Goal: Task Accomplishment & Management: Manage account settings

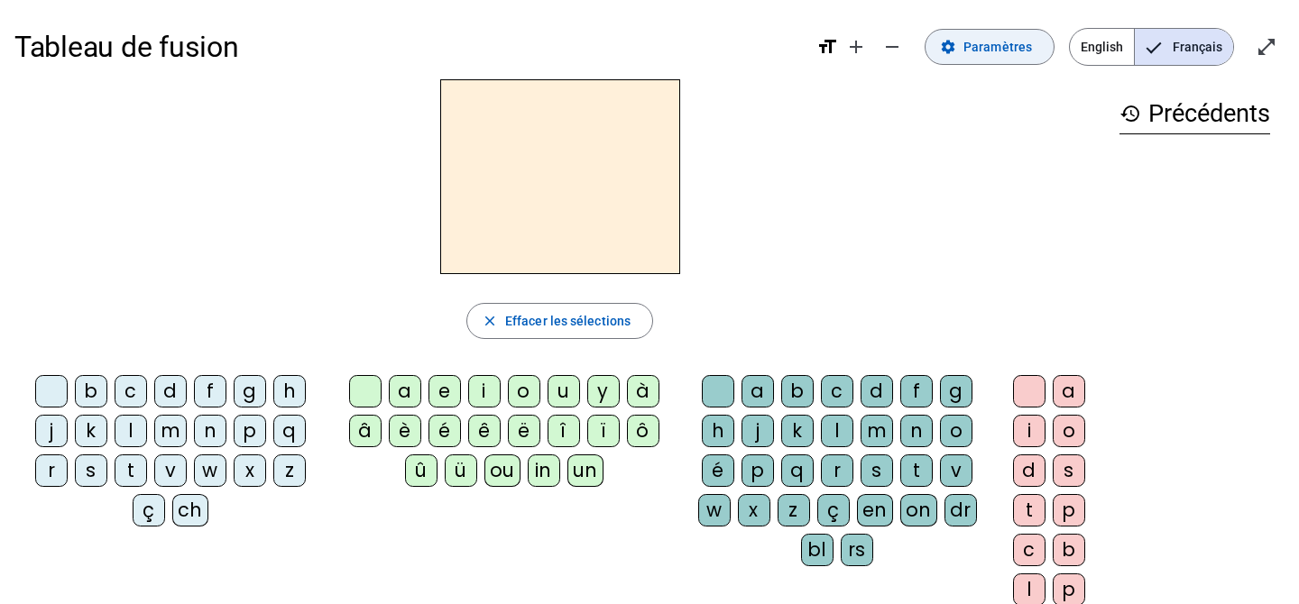
click at [992, 54] on span "Paramètres" at bounding box center [997, 47] width 69 height 22
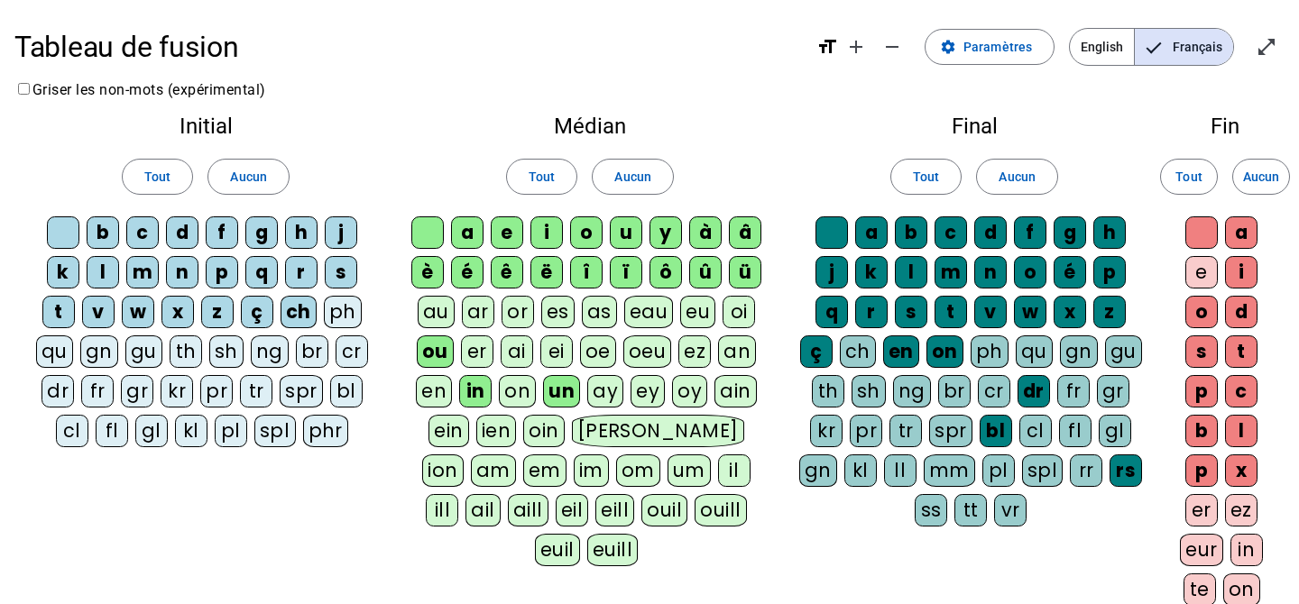
click at [61, 235] on div at bounding box center [63, 233] width 32 height 32
click at [95, 233] on div "b" at bounding box center [103, 233] width 32 height 32
click at [134, 234] on div "c" at bounding box center [142, 233] width 32 height 32
click at [184, 232] on div "d" at bounding box center [182, 233] width 32 height 32
click at [181, 237] on div "d" at bounding box center [182, 233] width 32 height 32
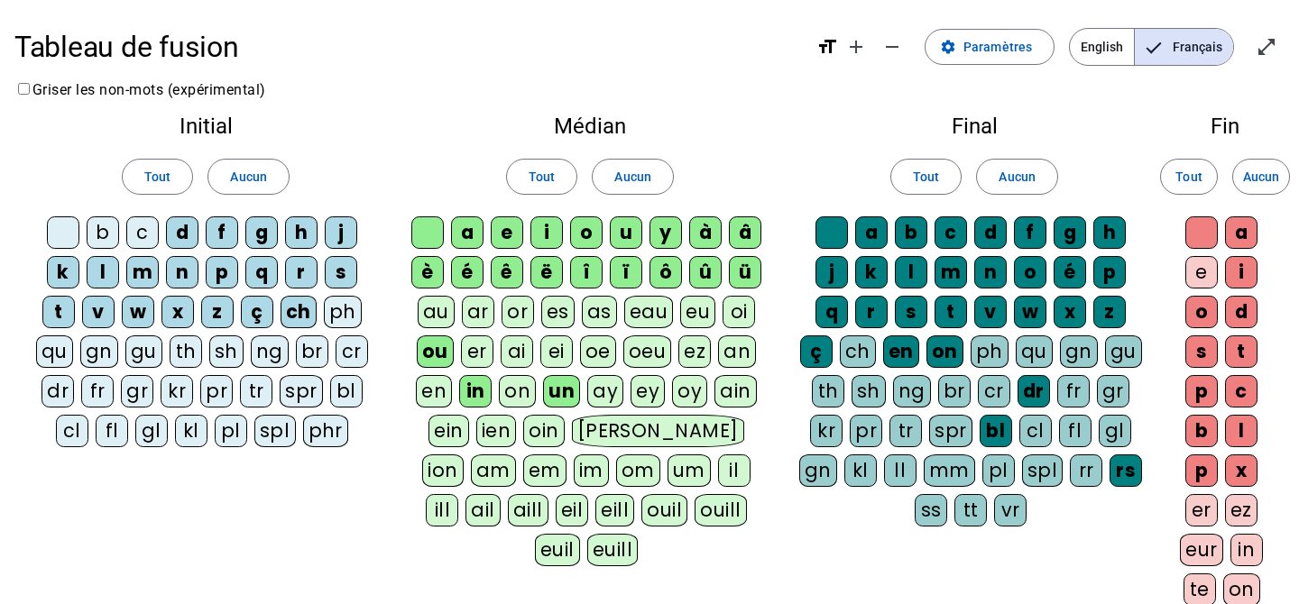
click at [143, 235] on div "c" at bounding box center [142, 233] width 32 height 32
click at [113, 235] on div "b" at bounding box center [103, 233] width 32 height 32
click at [66, 235] on div at bounding box center [63, 233] width 32 height 32
click at [246, 180] on span "Aucun" at bounding box center [248, 177] width 36 height 22
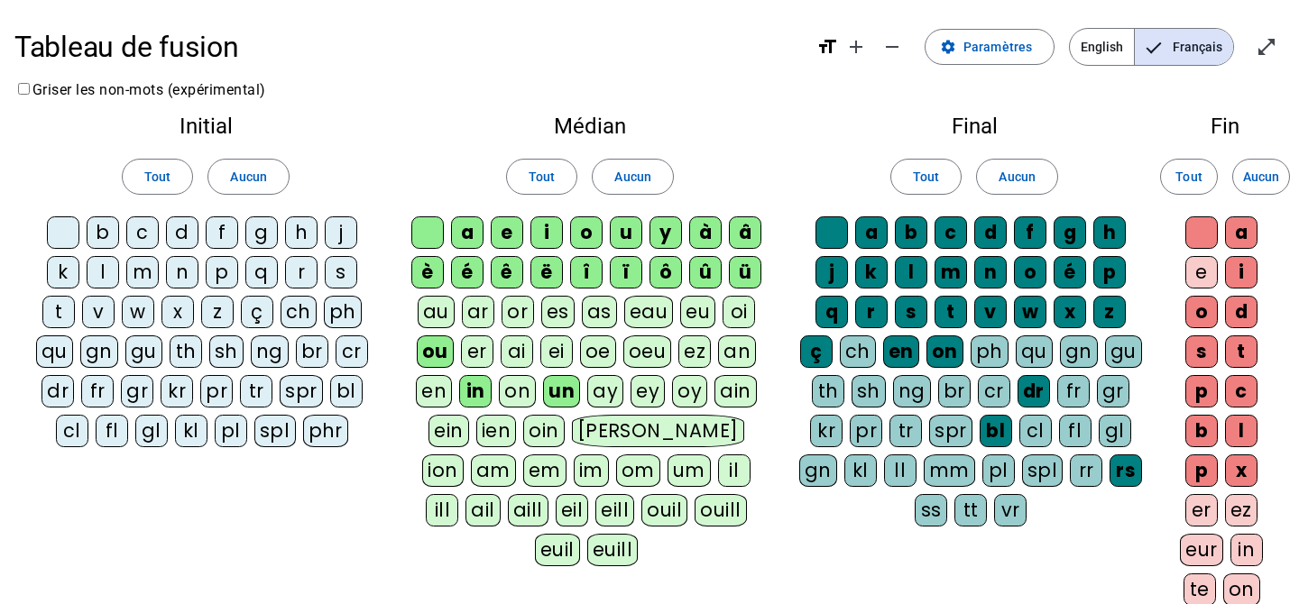
click at [69, 236] on div at bounding box center [63, 233] width 32 height 32
click at [112, 235] on div "b" at bounding box center [103, 233] width 32 height 32
click at [136, 235] on div "c" at bounding box center [142, 233] width 32 height 32
click at [184, 235] on div "d" at bounding box center [182, 233] width 32 height 32
click at [213, 233] on div "f" at bounding box center [222, 233] width 32 height 32
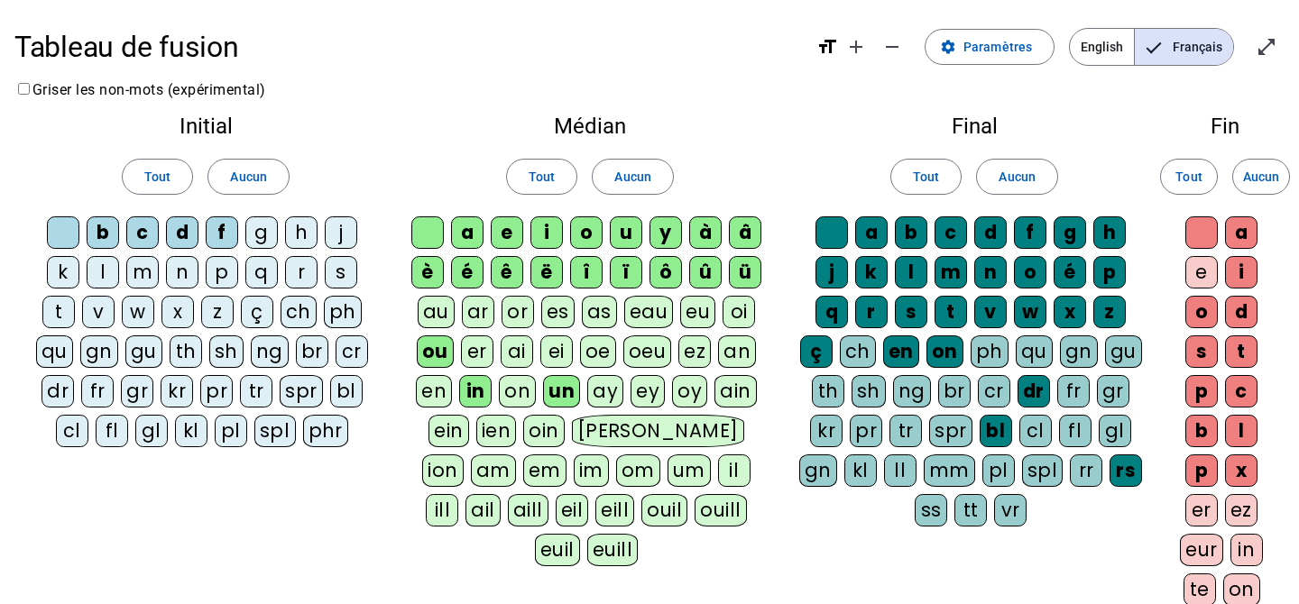
click at [262, 227] on div "g" at bounding box center [261, 233] width 32 height 32
click at [617, 168] on span "Aucun" at bounding box center [632, 177] width 36 height 22
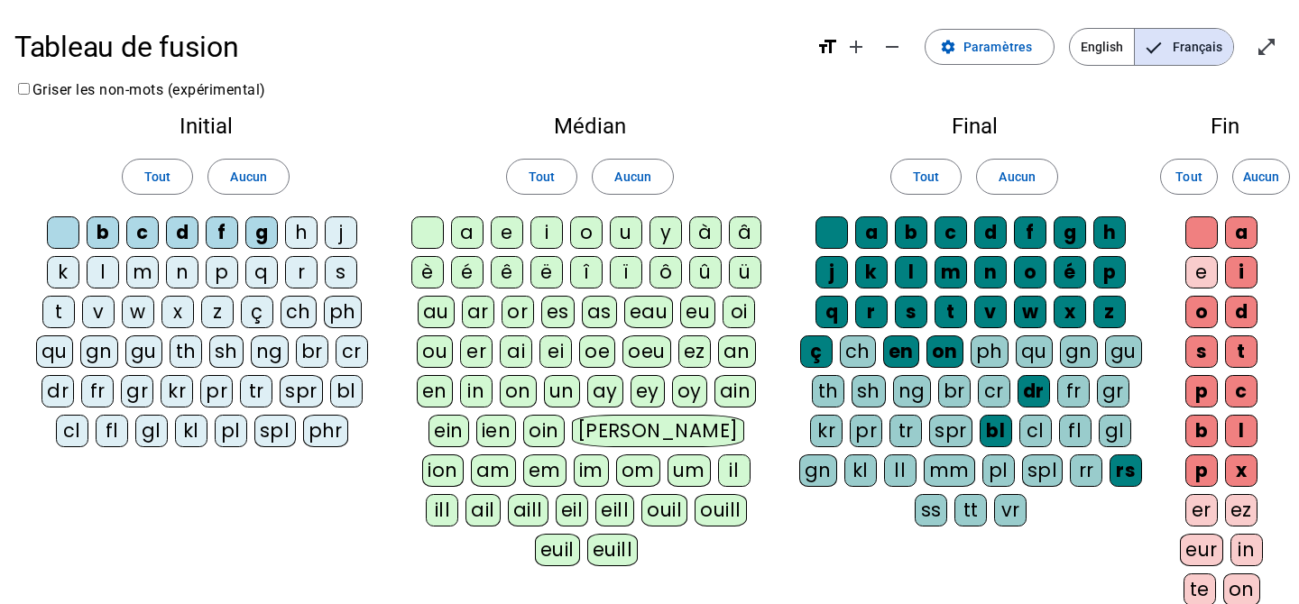
click at [470, 228] on div "a" at bounding box center [467, 233] width 32 height 32
click at [418, 229] on div at bounding box center [427, 233] width 32 height 32
click at [509, 233] on div "e" at bounding box center [507, 233] width 32 height 32
click at [539, 233] on div "i" at bounding box center [546, 233] width 32 height 32
click at [1000, 174] on span "Aucun" at bounding box center [1017, 177] width 36 height 22
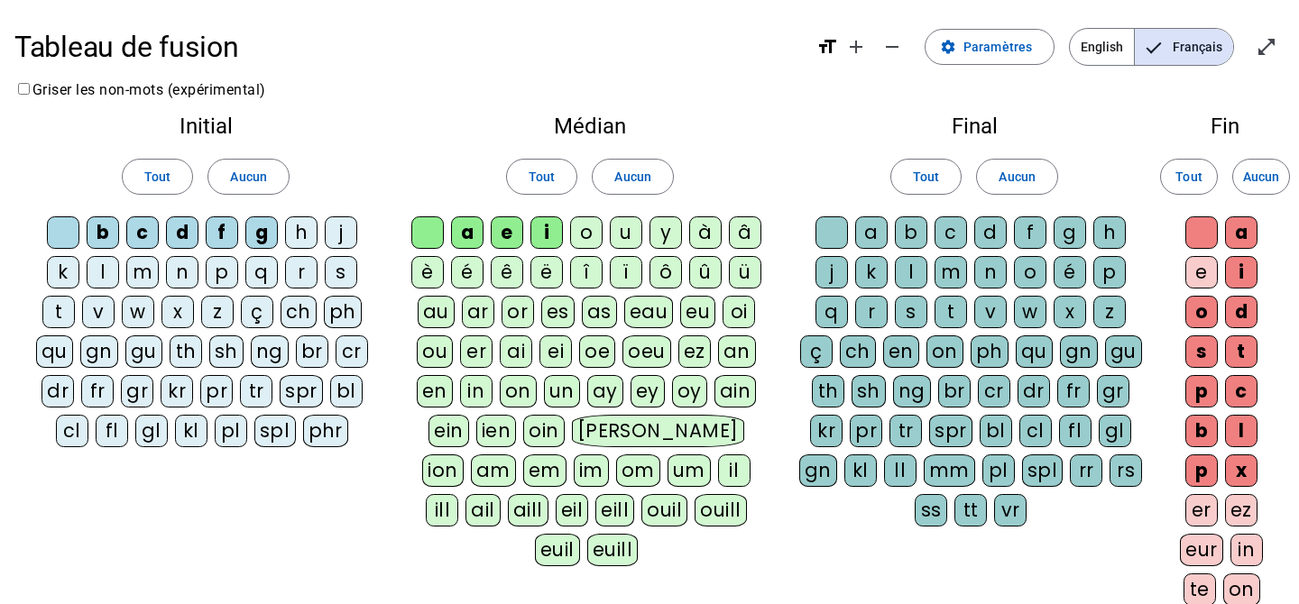
click at [917, 229] on div "b" at bounding box center [911, 233] width 32 height 32
click at [953, 229] on div "c" at bounding box center [951, 233] width 32 height 32
click at [999, 229] on div "d" at bounding box center [990, 233] width 32 height 32
click at [870, 235] on div "a" at bounding box center [871, 233] width 32 height 32
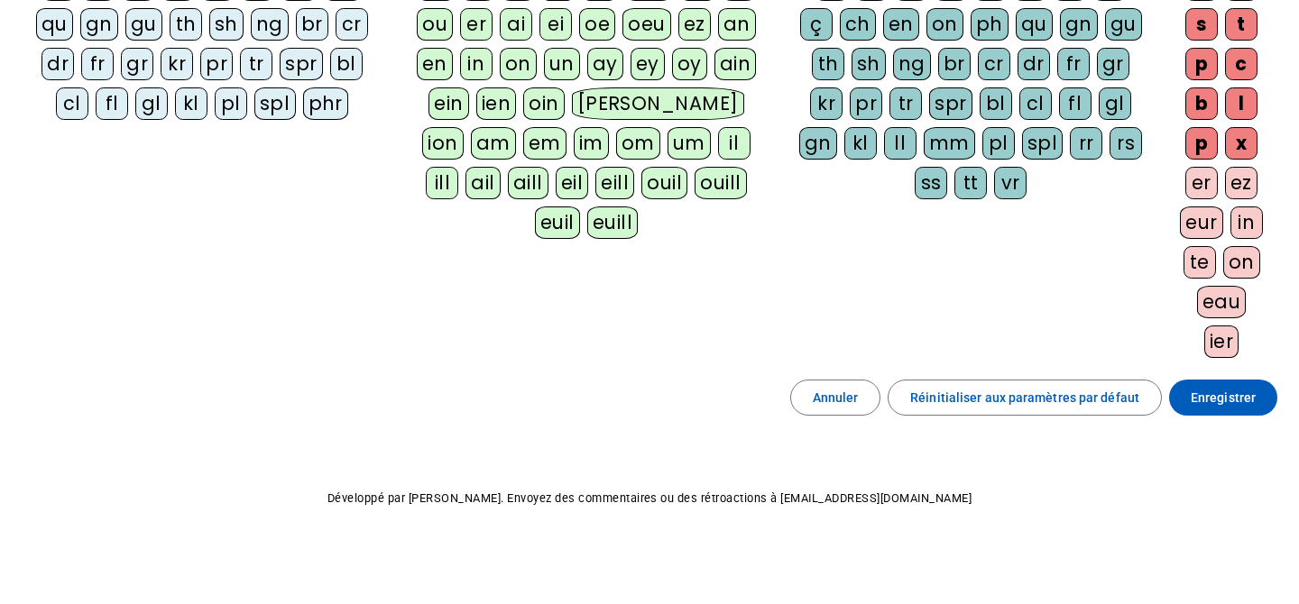
scroll to position [327, 0]
click at [1220, 398] on span "Enregistrer" at bounding box center [1223, 399] width 65 height 22
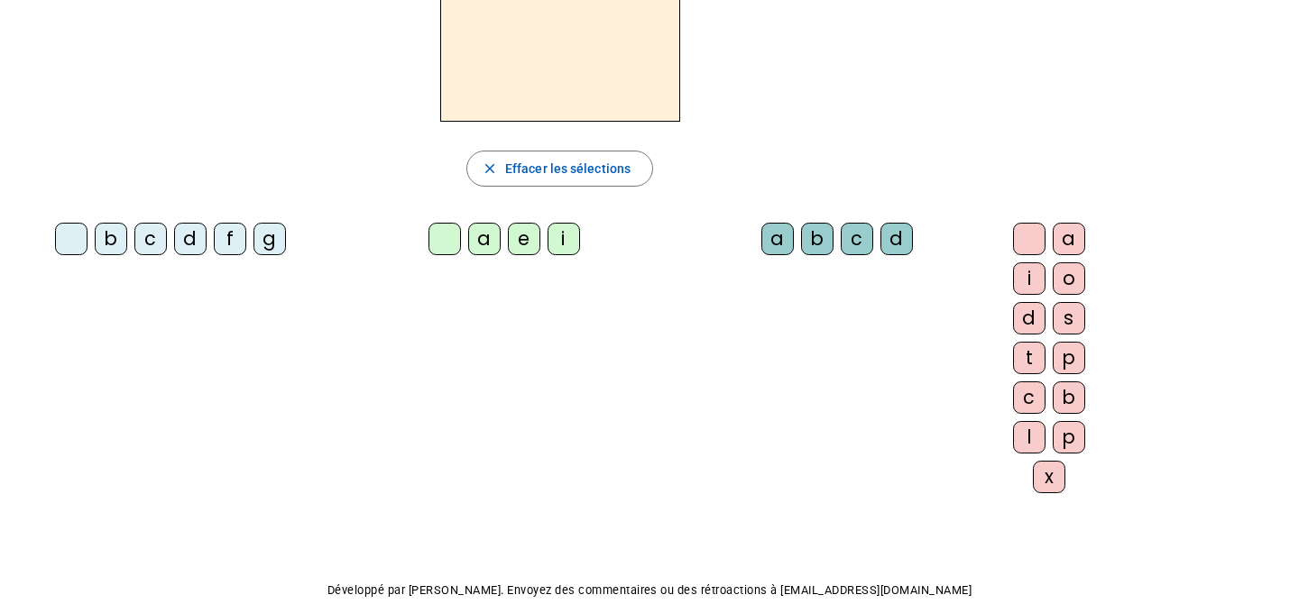
scroll to position [162, 0]
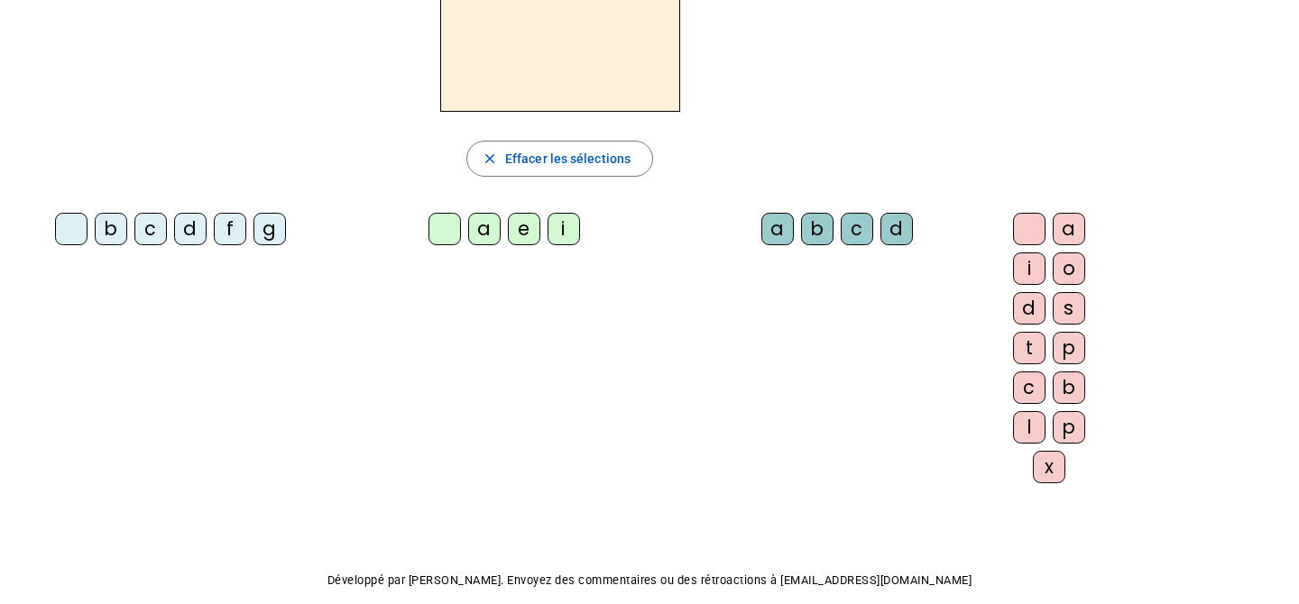
click at [96, 223] on div "b" at bounding box center [111, 229] width 32 height 32
click at [468, 234] on div "a" at bounding box center [484, 229] width 32 height 32
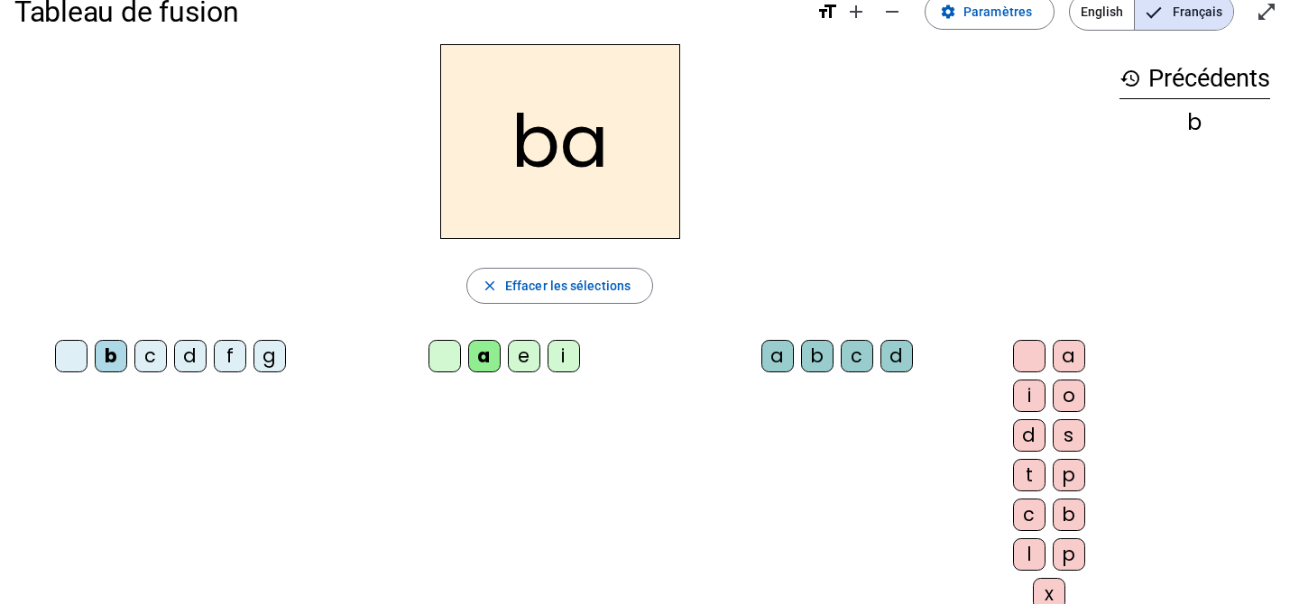
scroll to position [33, 0]
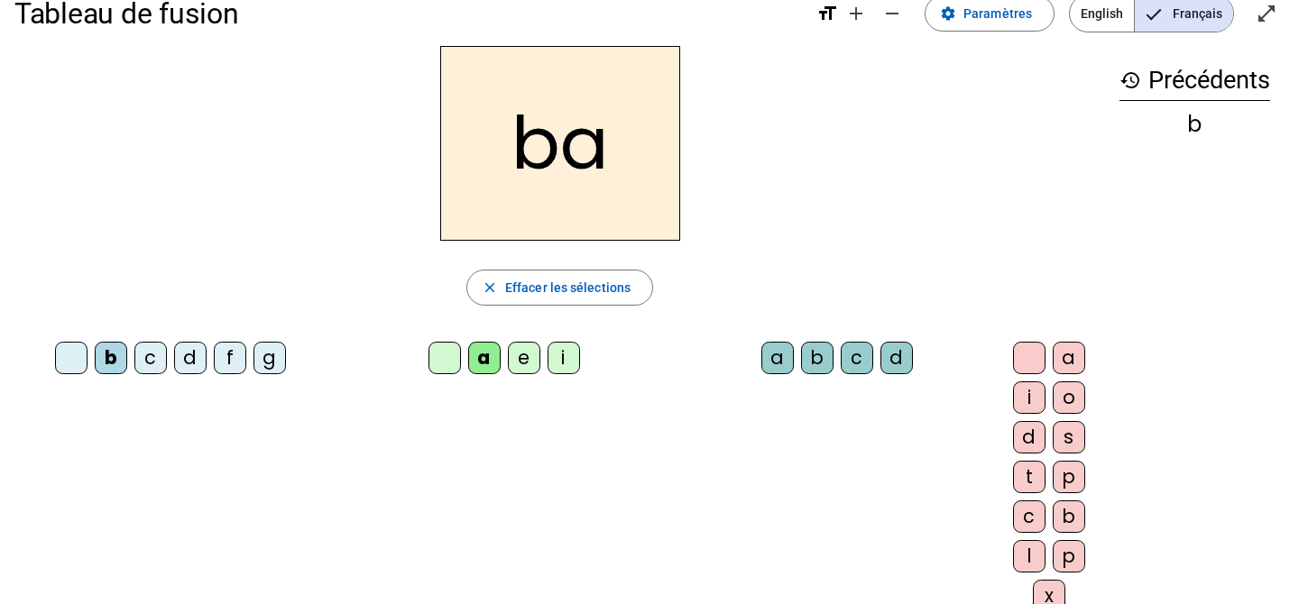
click at [174, 355] on div "d" at bounding box center [190, 358] width 32 height 32
click at [223, 356] on div "f" at bounding box center [230, 358] width 32 height 32
click at [880, 362] on div "d" at bounding box center [896, 358] width 32 height 32
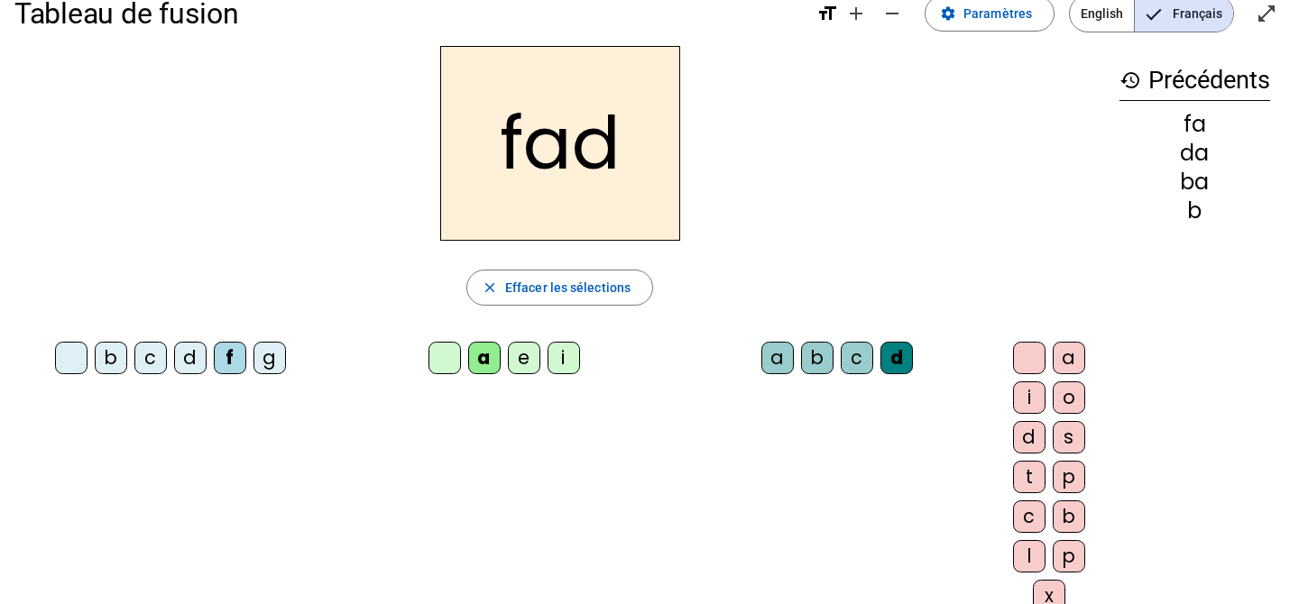
click at [55, 354] on div at bounding box center [71, 358] width 32 height 32
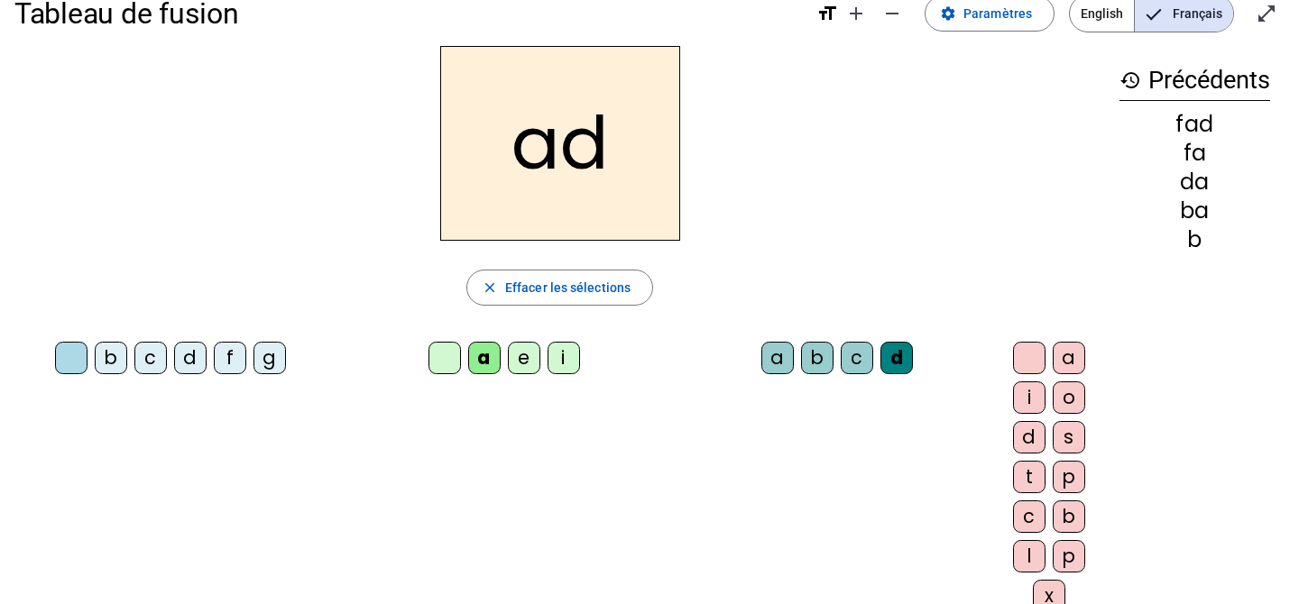
scroll to position [327, 0]
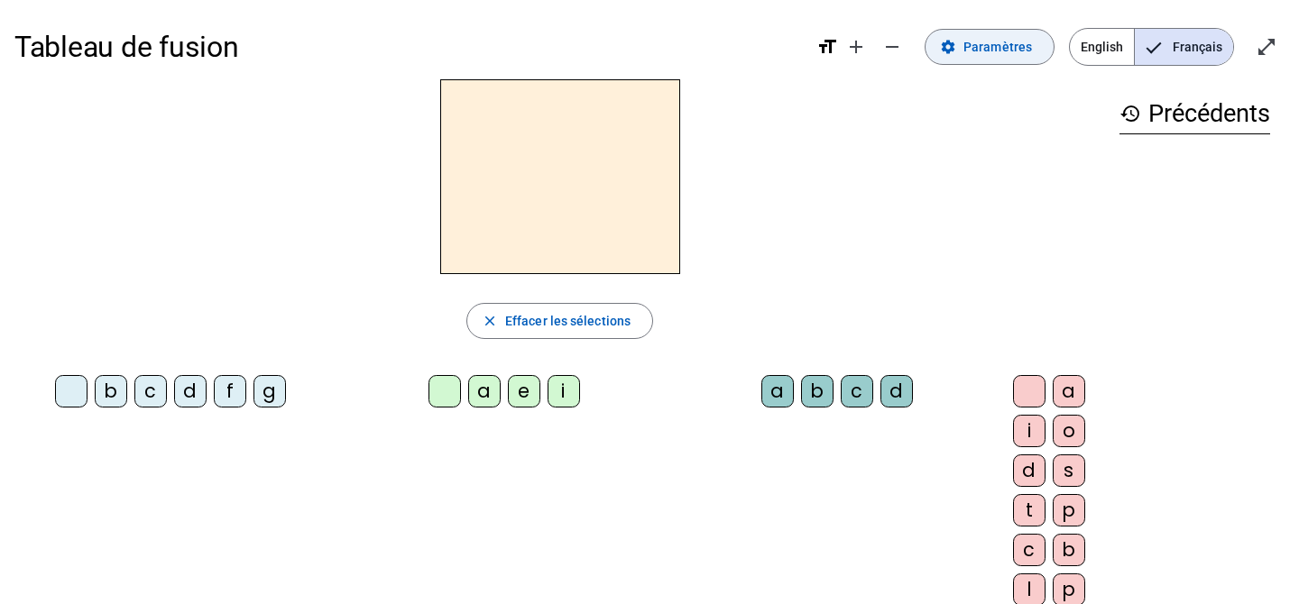
click at [978, 48] on span "Paramètres" at bounding box center [997, 47] width 69 height 22
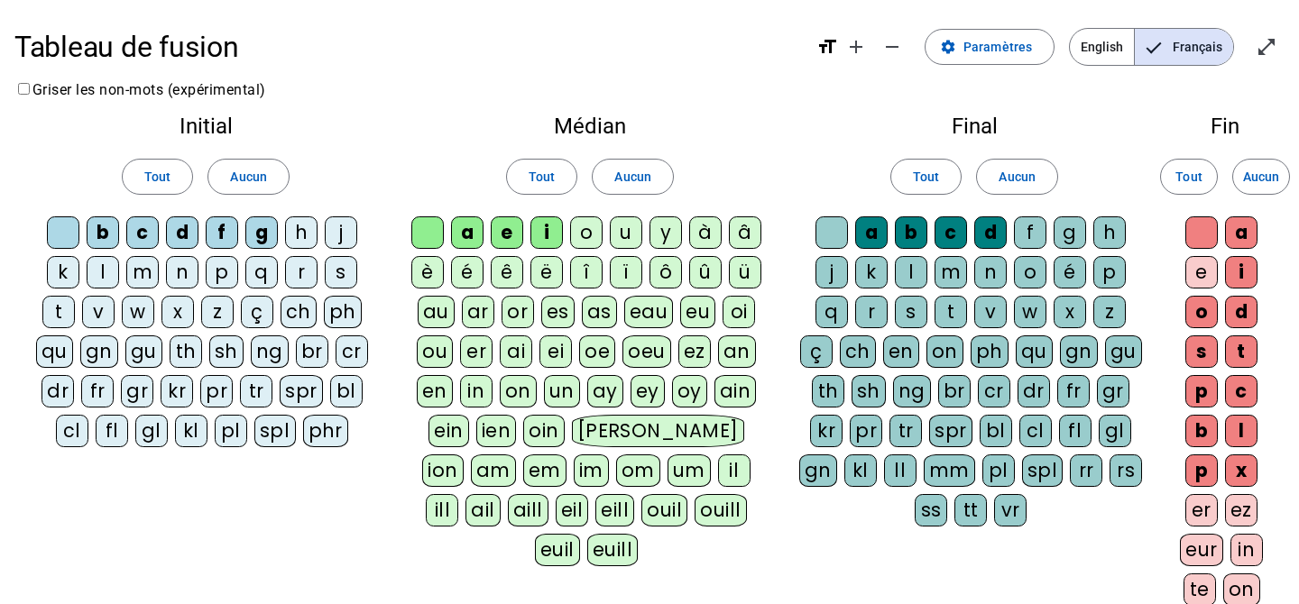
click at [223, 273] on div "p" at bounding box center [222, 272] width 32 height 32
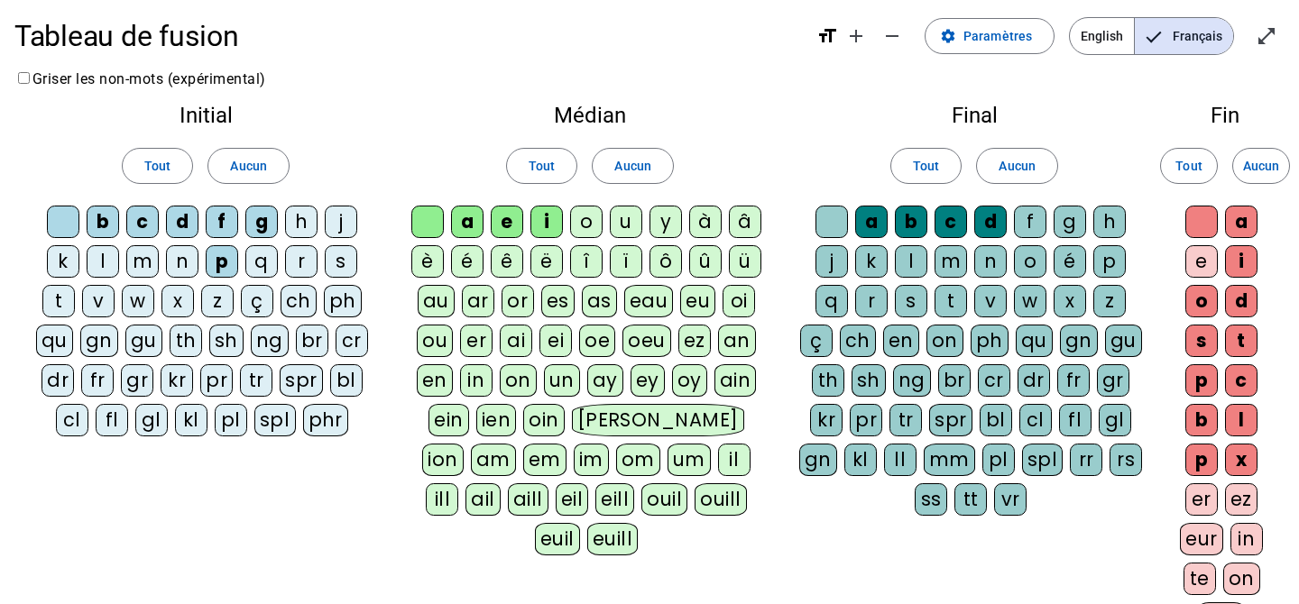
scroll to position [16, 0]
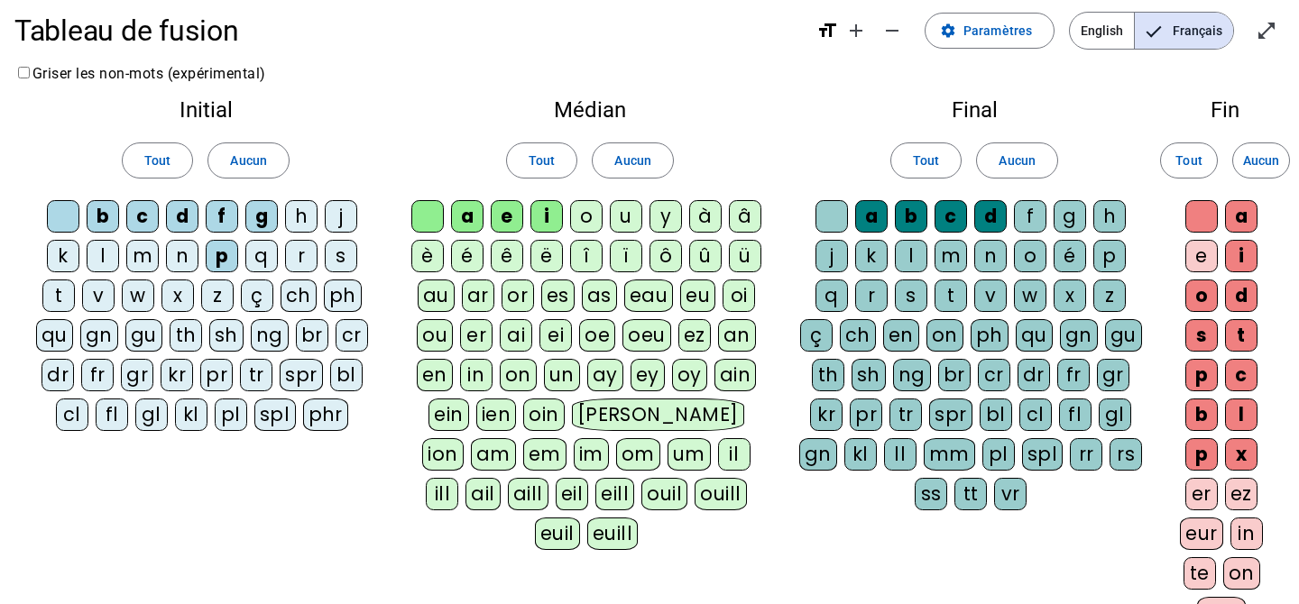
click at [869, 293] on div "r" at bounding box center [871, 296] width 32 height 32
click at [910, 255] on div "l" at bounding box center [911, 256] width 32 height 32
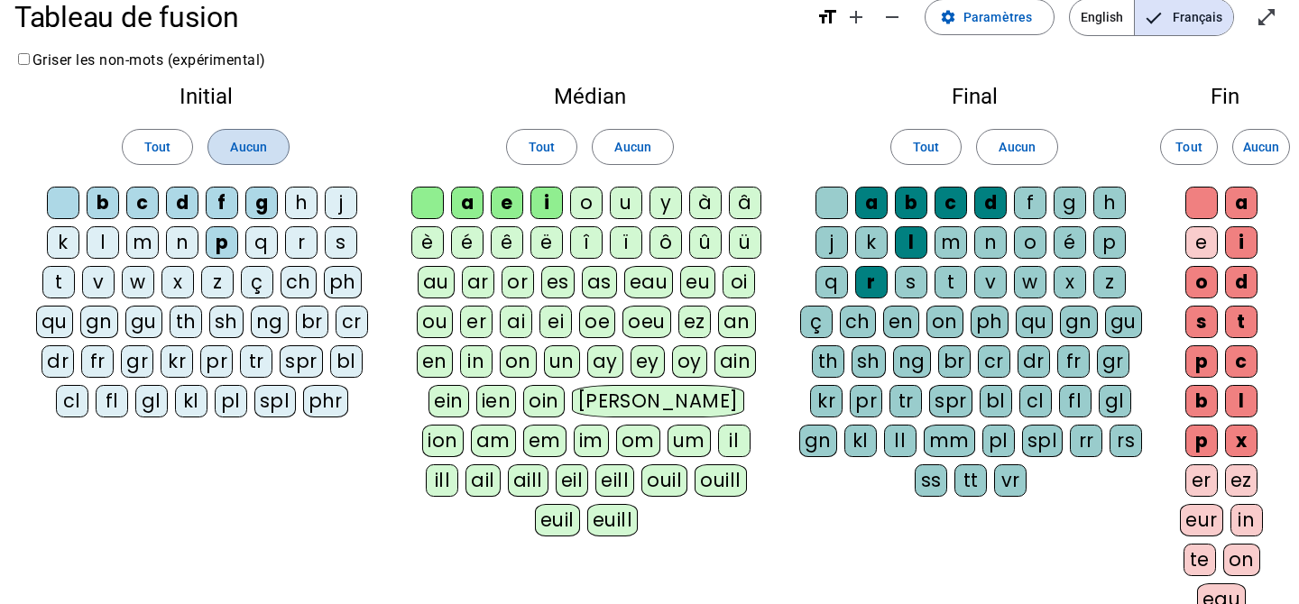
click at [258, 147] on span "Aucun" at bounding box center [248, 147] width 36 height 22
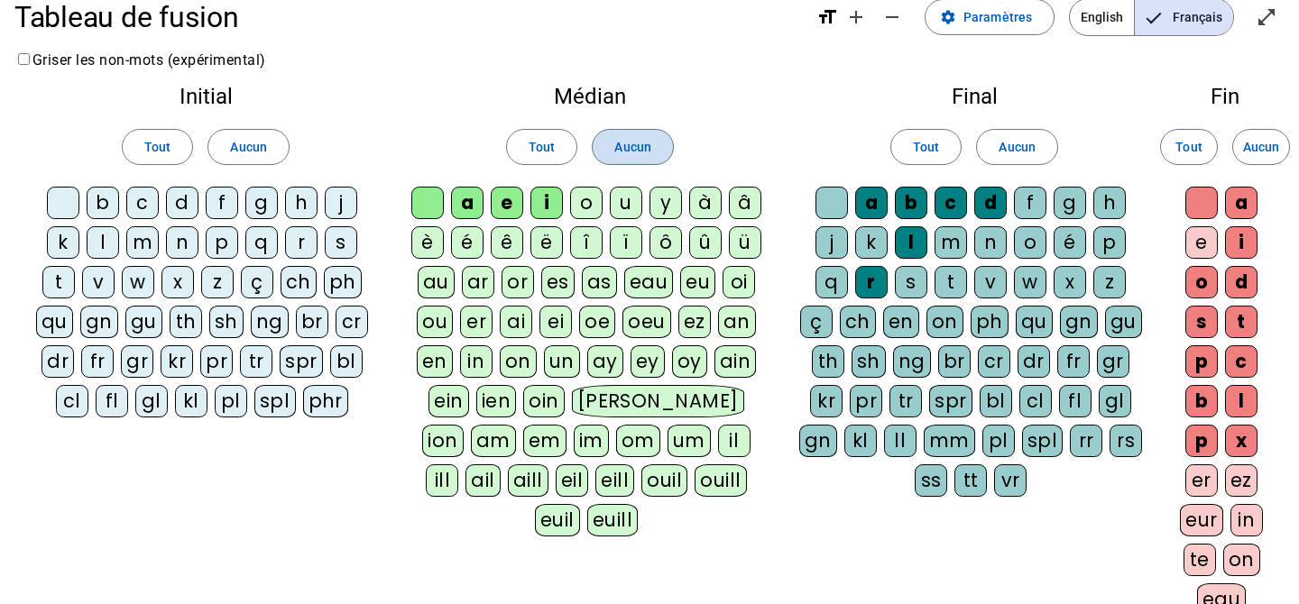
click at [634, 161] on span at bounding box center [632, 146] width 79 height 43
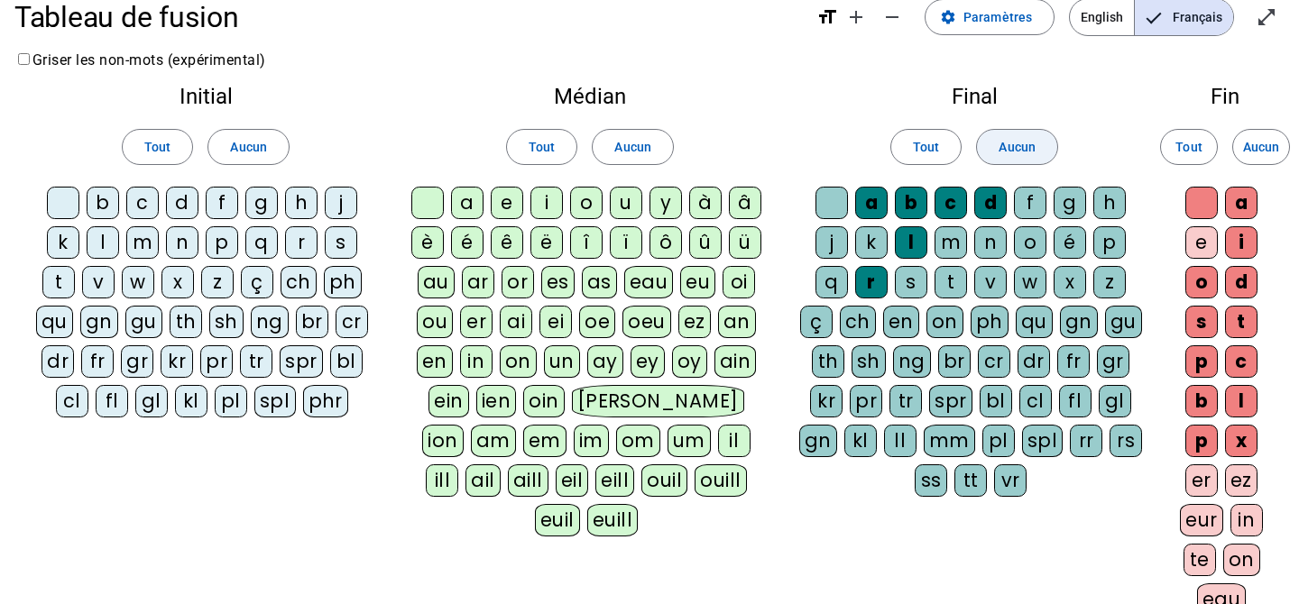
click at [1011, 148] on span "Aucun" at bounding box center [1017, 147] width 36 height 22
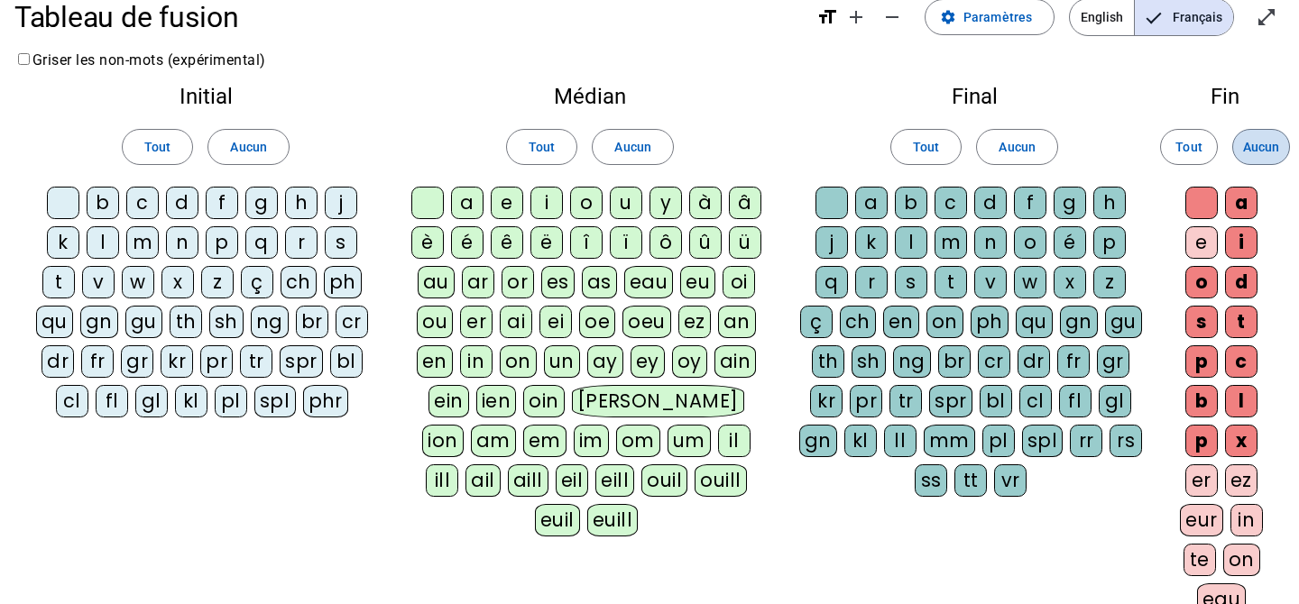
click at [1272, 152] on span "Aucun" at bounding box center [1261, 147] width 36 height 22
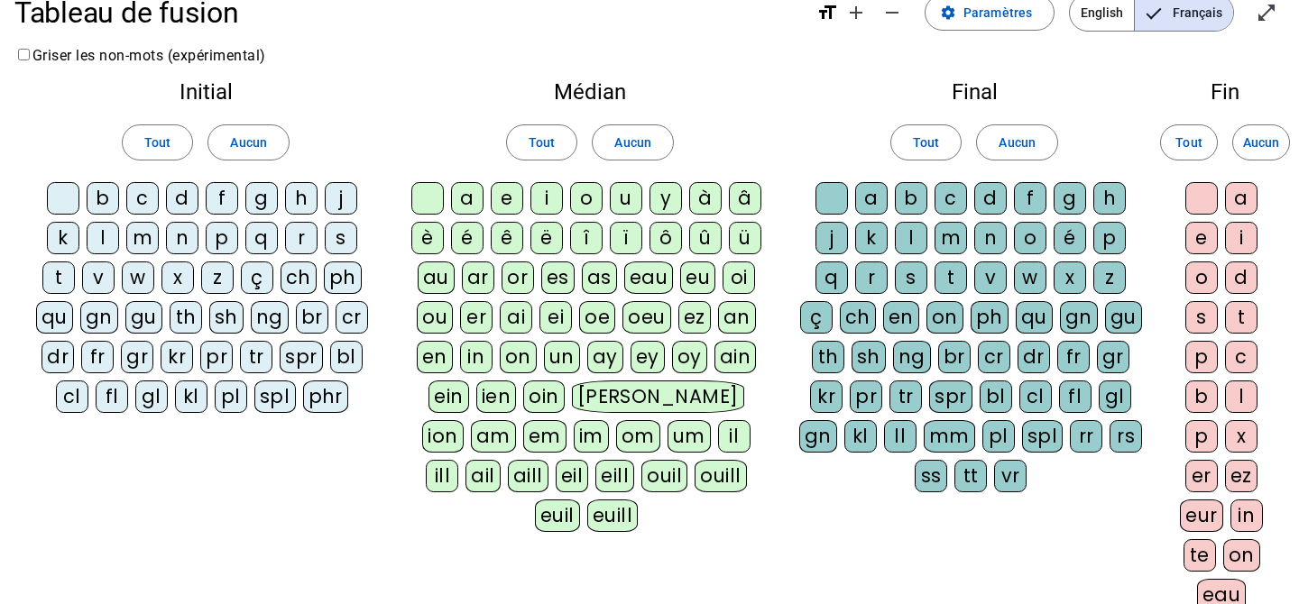
scroll to position [28, 0]
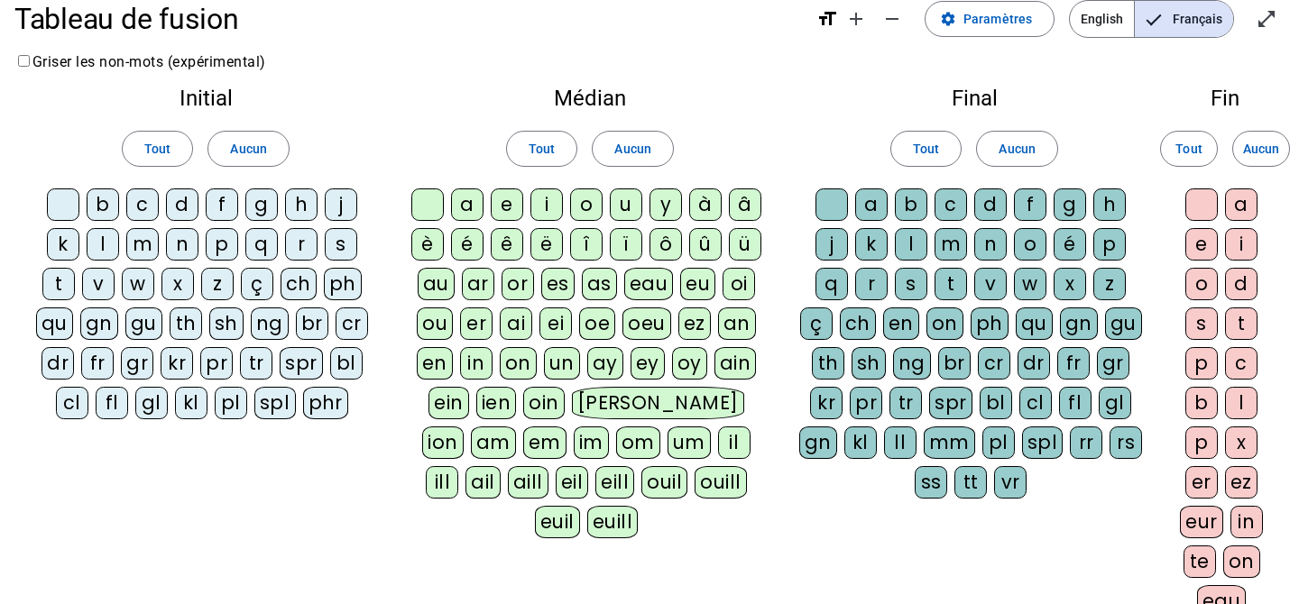
click at [225, 243] on div "p" at bounding box center [222, 244] width 32 height 32
click at [463, 205] on div "a" at bounding box center [467, 205] width 32 height 32
click at [479, 282] on div "ar" at bounding box center [478, 284] width 32 height 32
click at [912, 245] on div "l" at bounding box center [911, 244] width 32 height 32
click at [1240, 475] on div "ez" at bounding box center [1241, 482] width 32 height 32
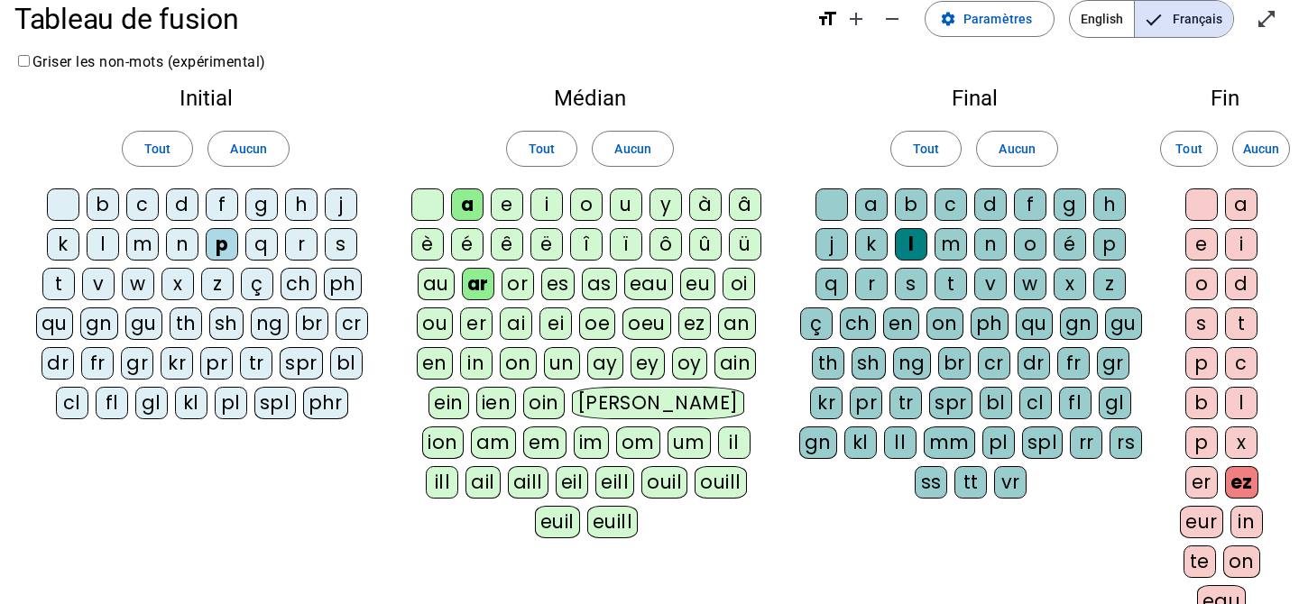
click at [1217, 203] on div at bounding box center [1201, 205] width 32 height 32
click at [833, 210] on div at bounding box center [832, 205] width 32 height 32
click at [431, 203] on div at bounding box center [427, 205] width 32 height 32
click at [69, 205] on div at bounding box center [63, 205] width 32 height 32
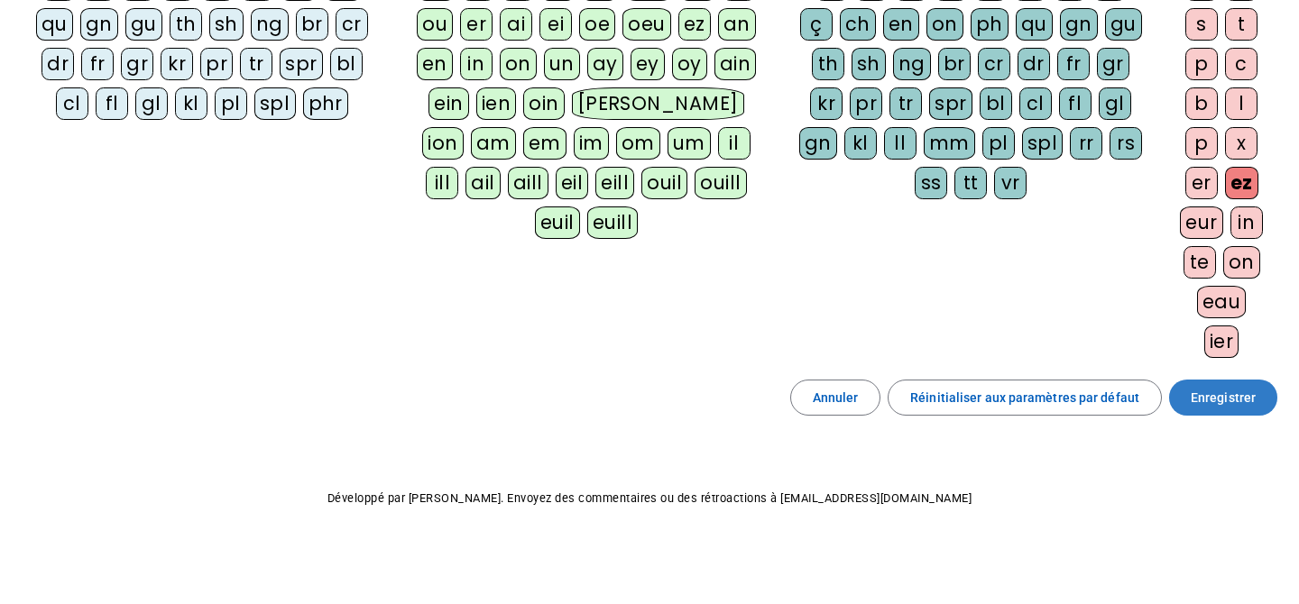
click at [1235, 397] on span "Enregistrer" at bounding box center [1223, 398] width 65 height 22
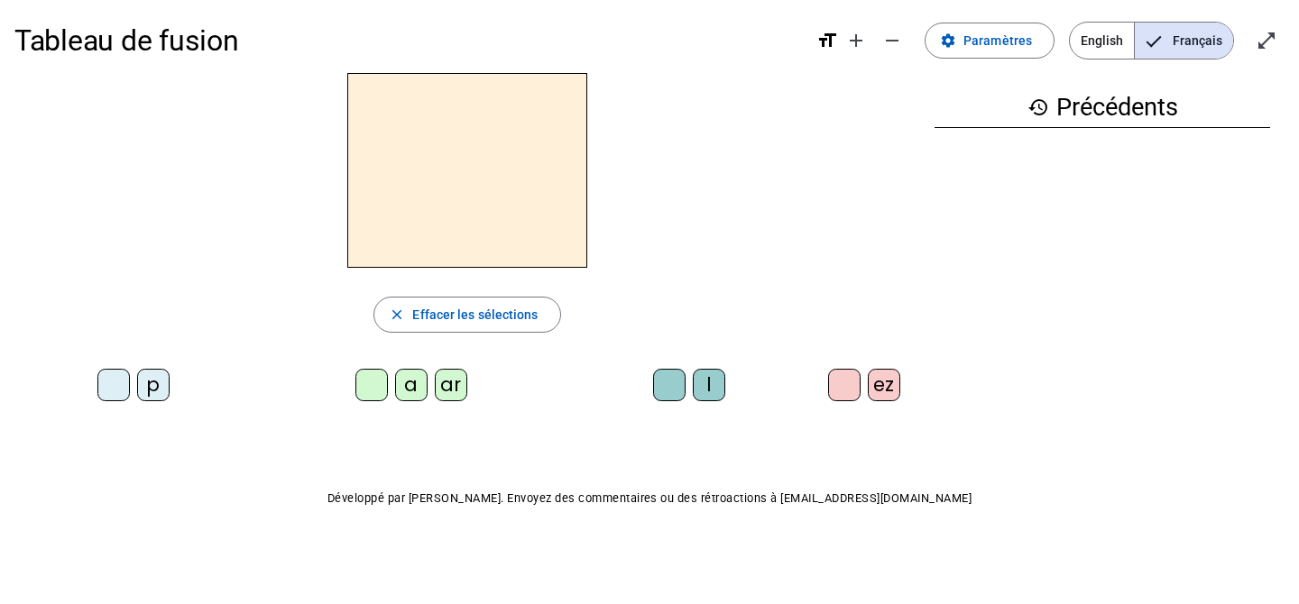
click at [152, 387] on div "p" at bounding box center [153, 385] width 32 height 32
click at [447, 382] on div "ar" at bounding box center [451, 385] width 32 height 32
click at [711, 385] on div "l" at bounding box center [709, 385] width 32 height 32
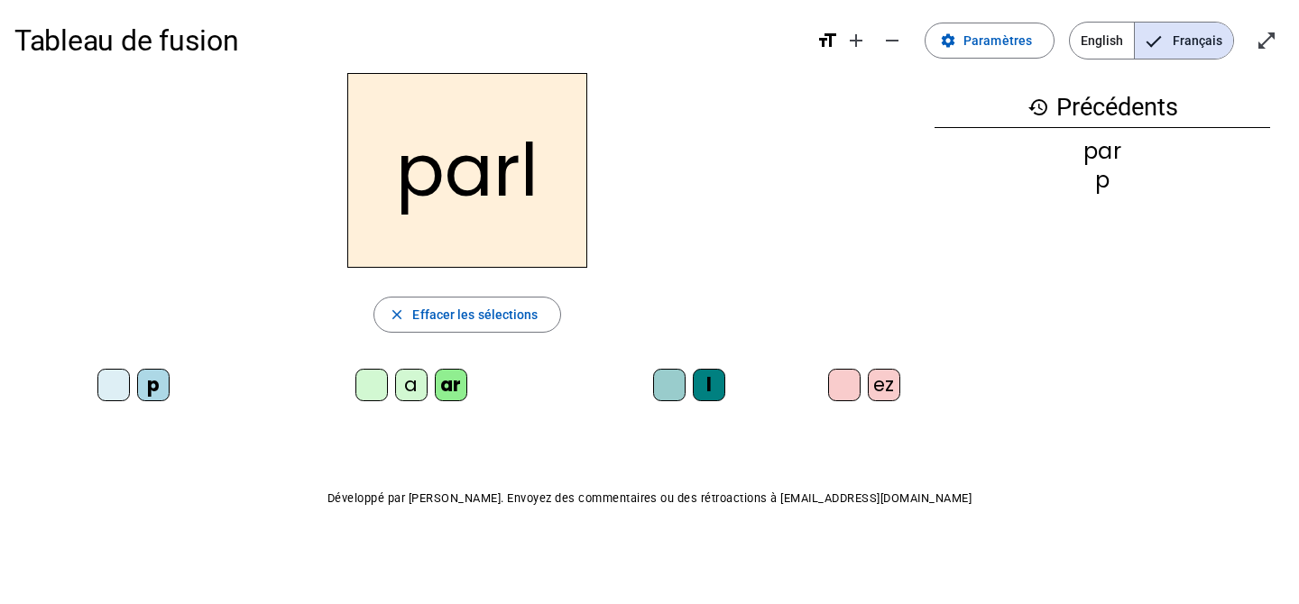
click at [898, 386] on div "ez" at bounding box center [884, 385] width 32 height 32
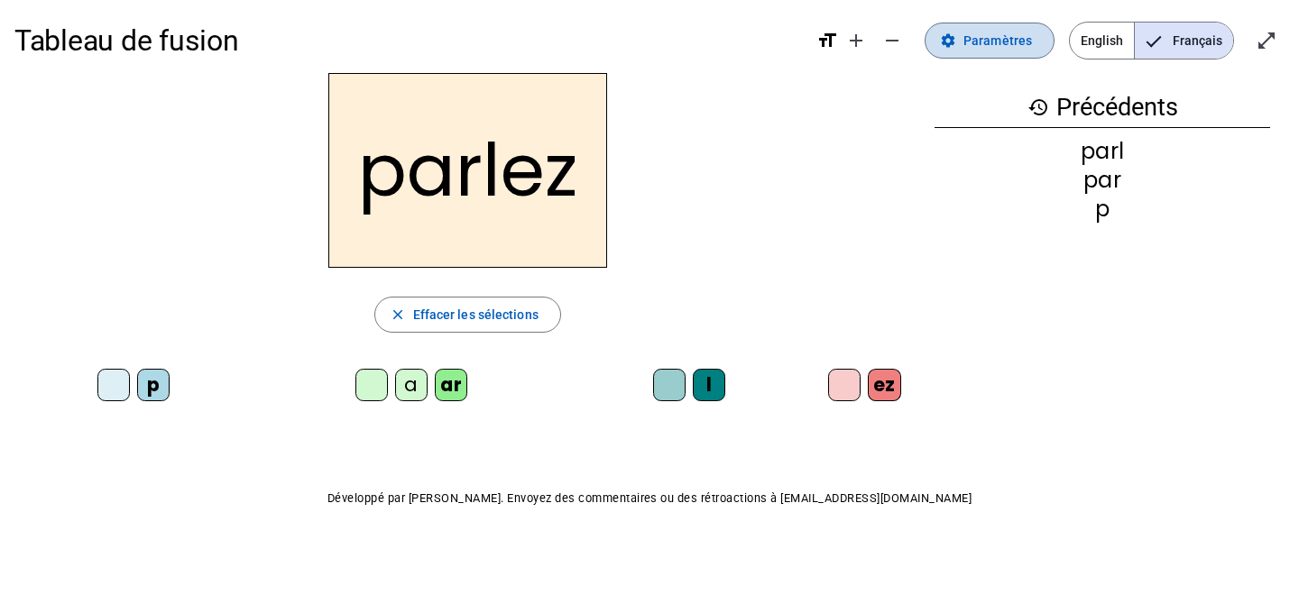
click at [1002, 52] on span at bounding box center [990, 40] width 128 height 43
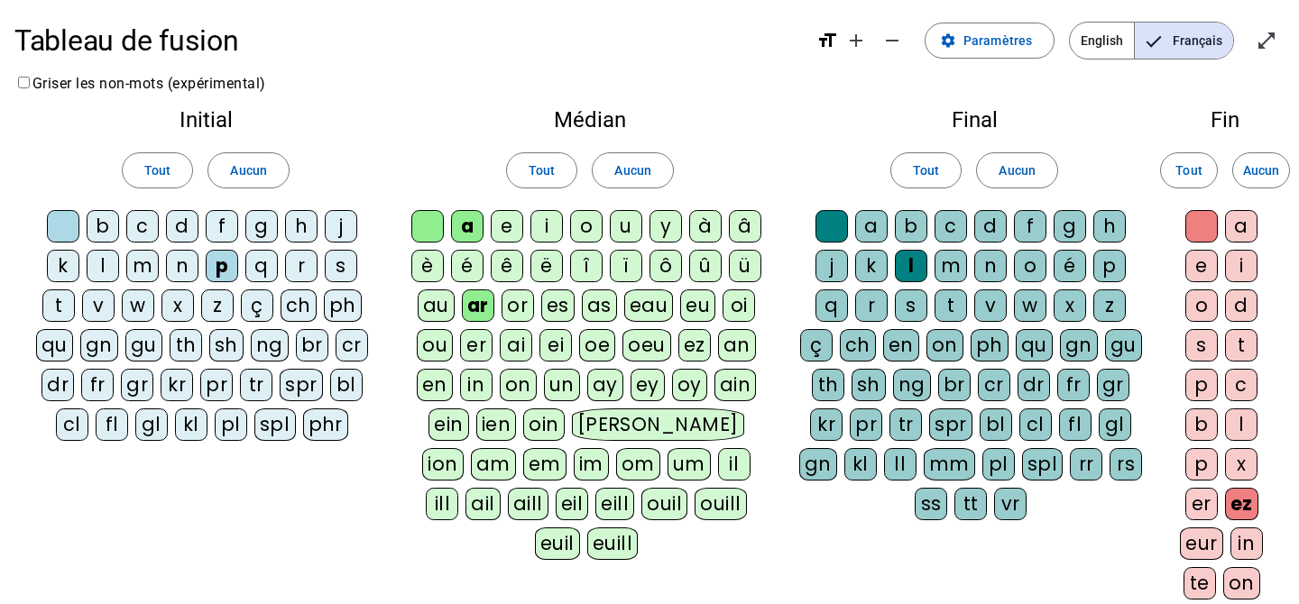
click at [518, 309] on div "or" at bounding box center [518, 306] width 32 height 32
click at [948, 303] on div "t" at bounding box center [951, 306] width 32 height 32
click at [343, 267] on div "s" at bounding box center [341, 266] width 32 height 32
click at [1198, 263] on div "e" at bounding box center [1201, 266] width 32 height 32
click at [217, 223] on div "f" at bounding box center [222, 226] width 32 height 32
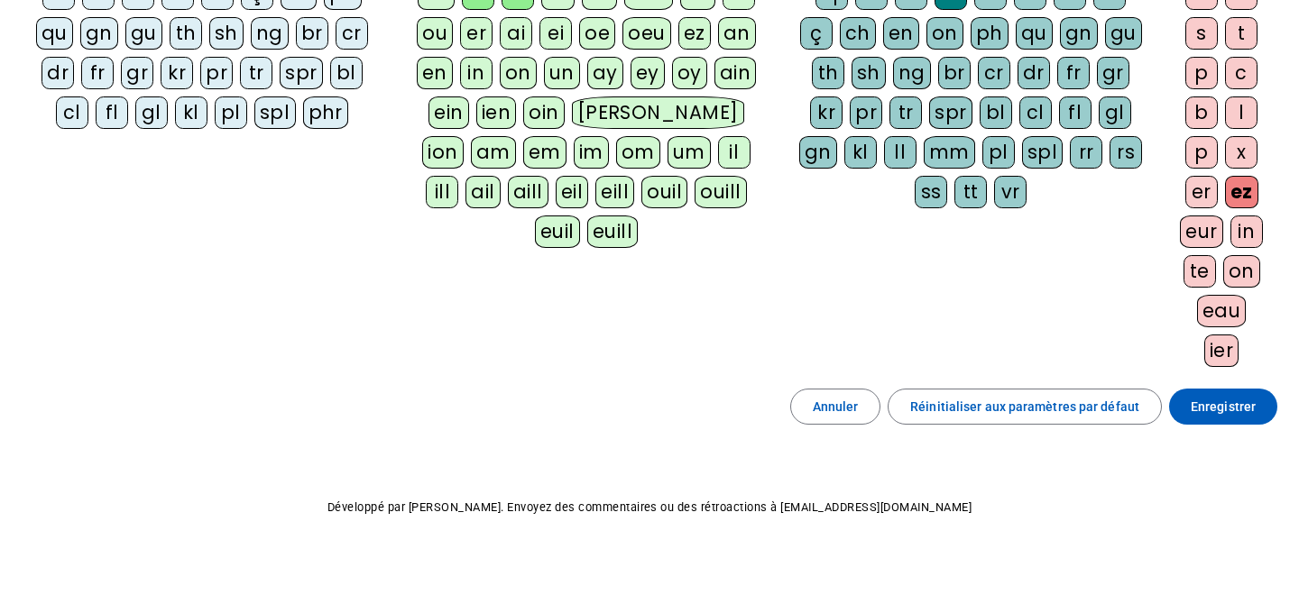
scroll to position [327, 0]
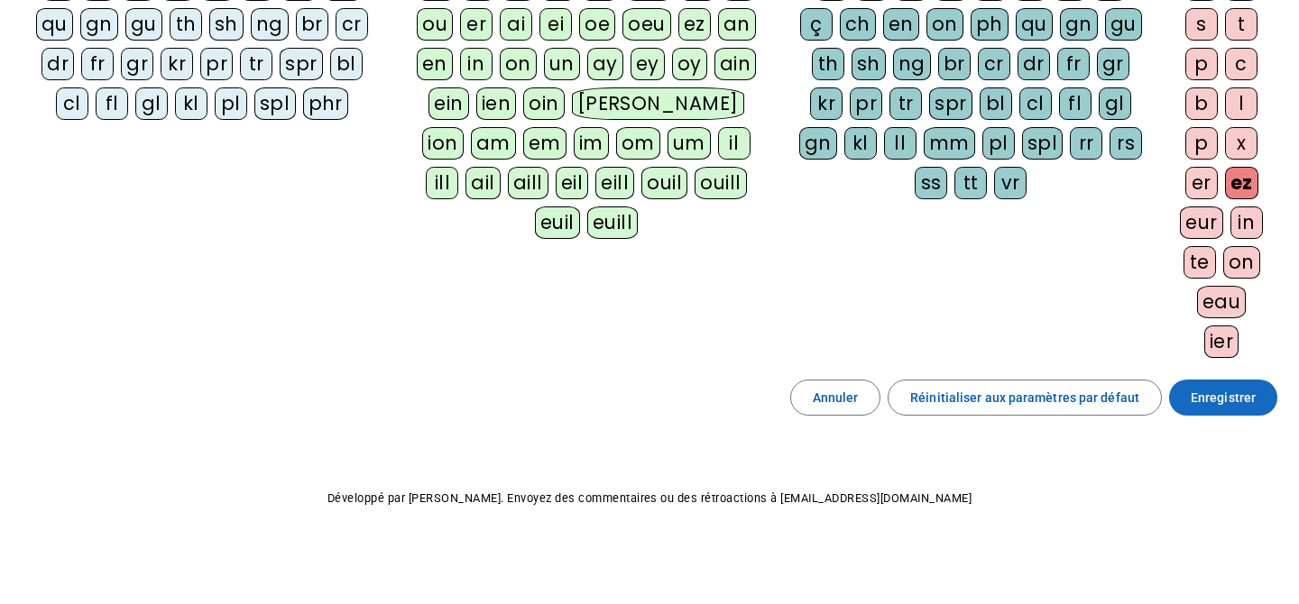
click at [1212, 398] on span "Enregistrer" at bounding box center [1223, 398] width 65 height 22
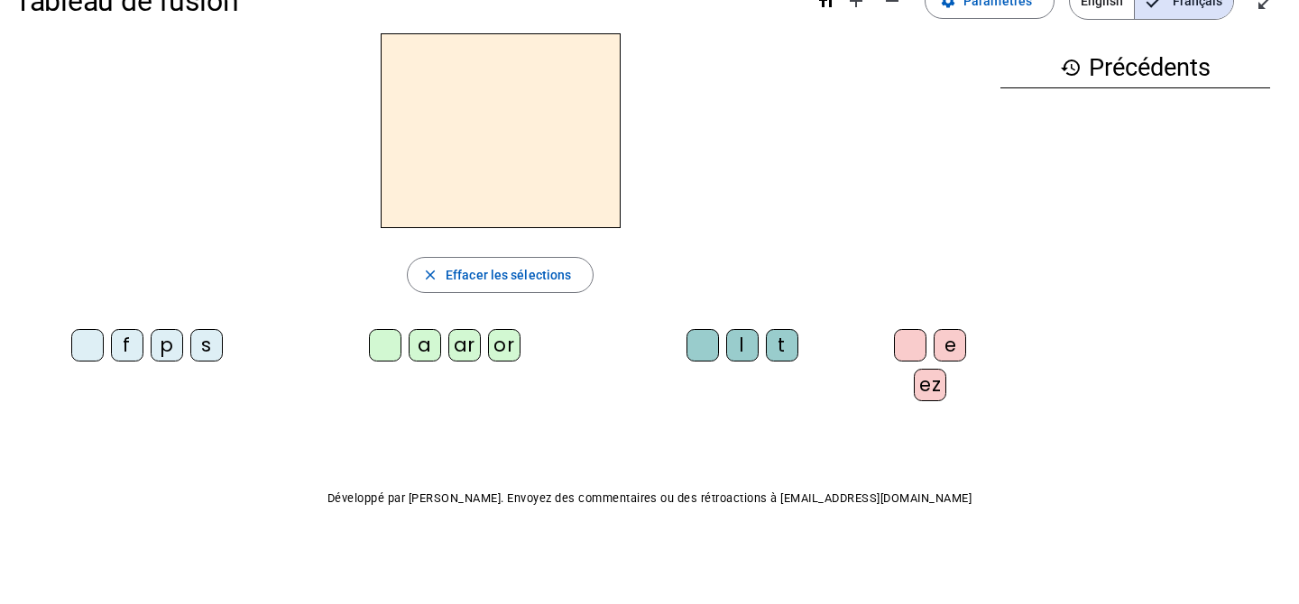
click at [166, 347] on div "p" at bounding box center [167, 345] width 32 height 32
click at [459, 347] on div "ar" at bounding box center [464, 345] width 32 height 32
click at [734, 345] on div "l" at bounding box center [742, 345] width 32 height 32
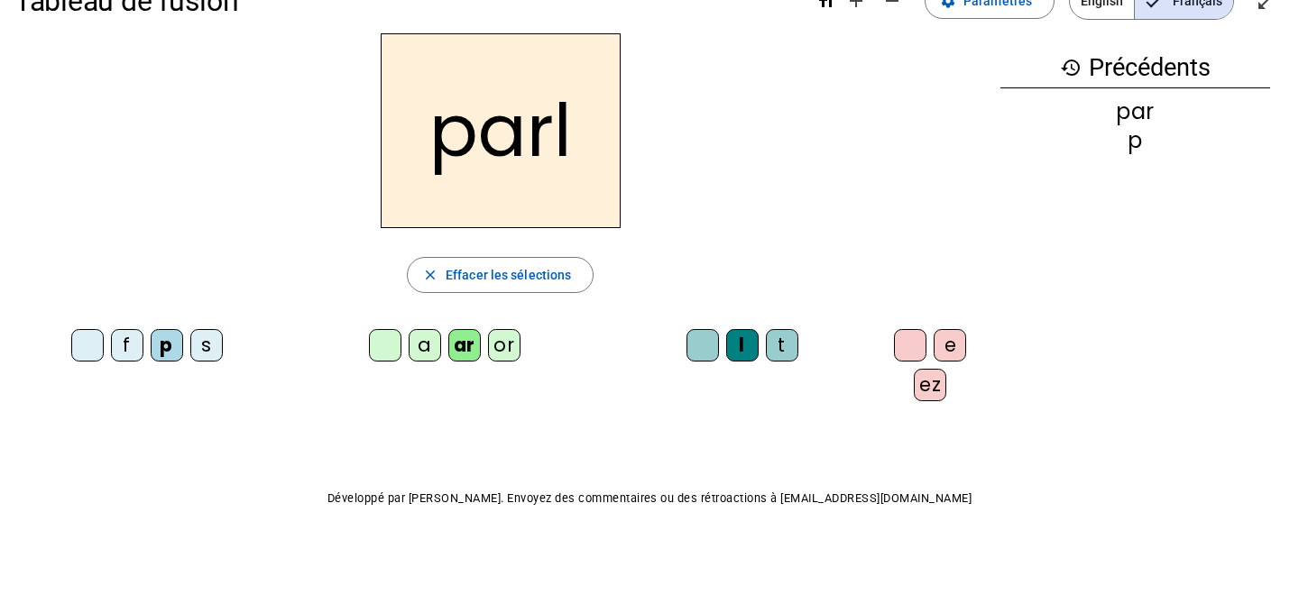
click at [914, 381] on div "ez" at bounding box center [930, 385] width 32 height 32
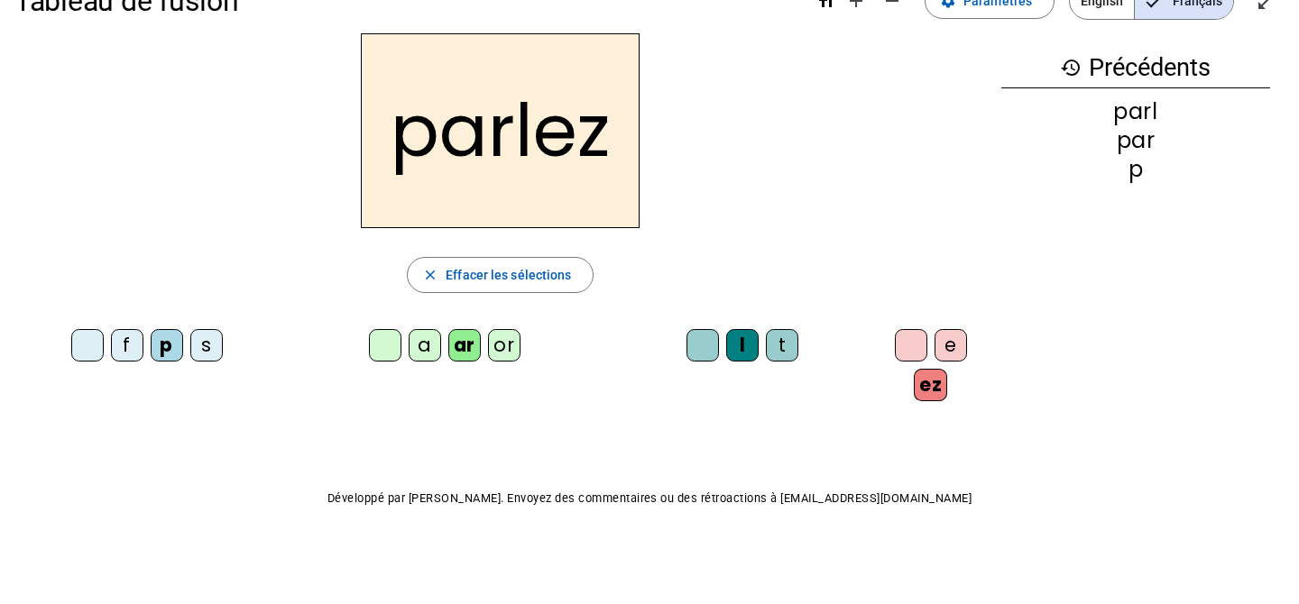
click at [781, 344] on div "t" at bounding box center [782, 345] width 32 height 32
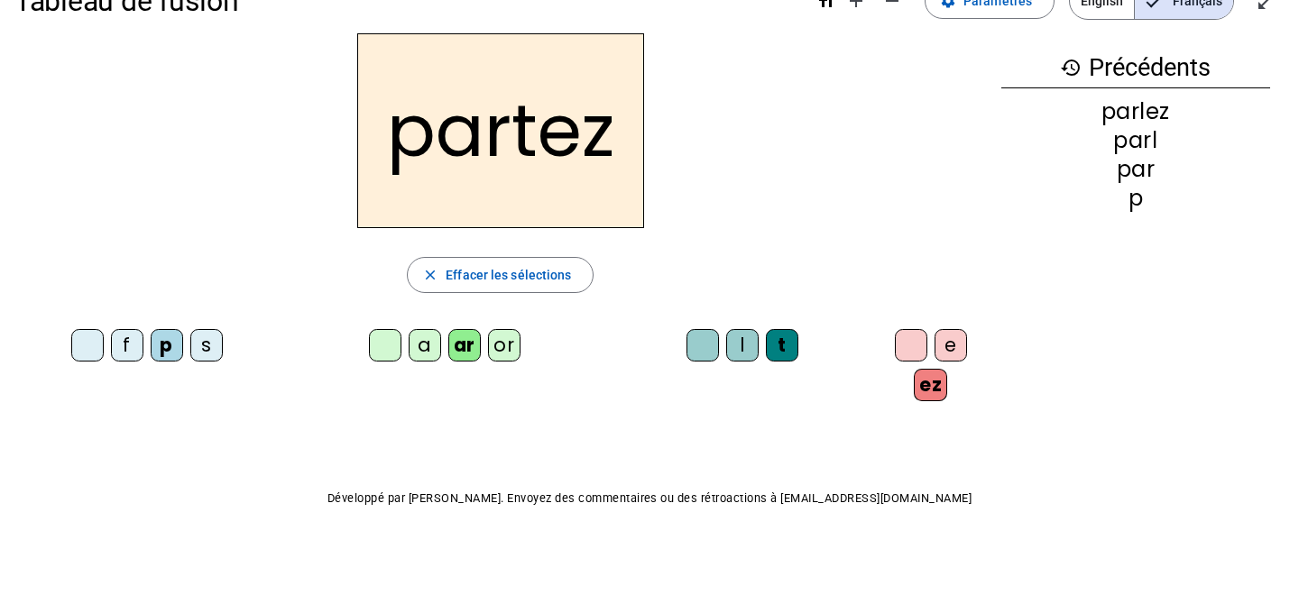
click at [501, 344] on div "or" at bounding box center [504, 345] width 32 height 32
click at [202, 336] on div "s" at bounding box center [206, 345] width 32 height 32
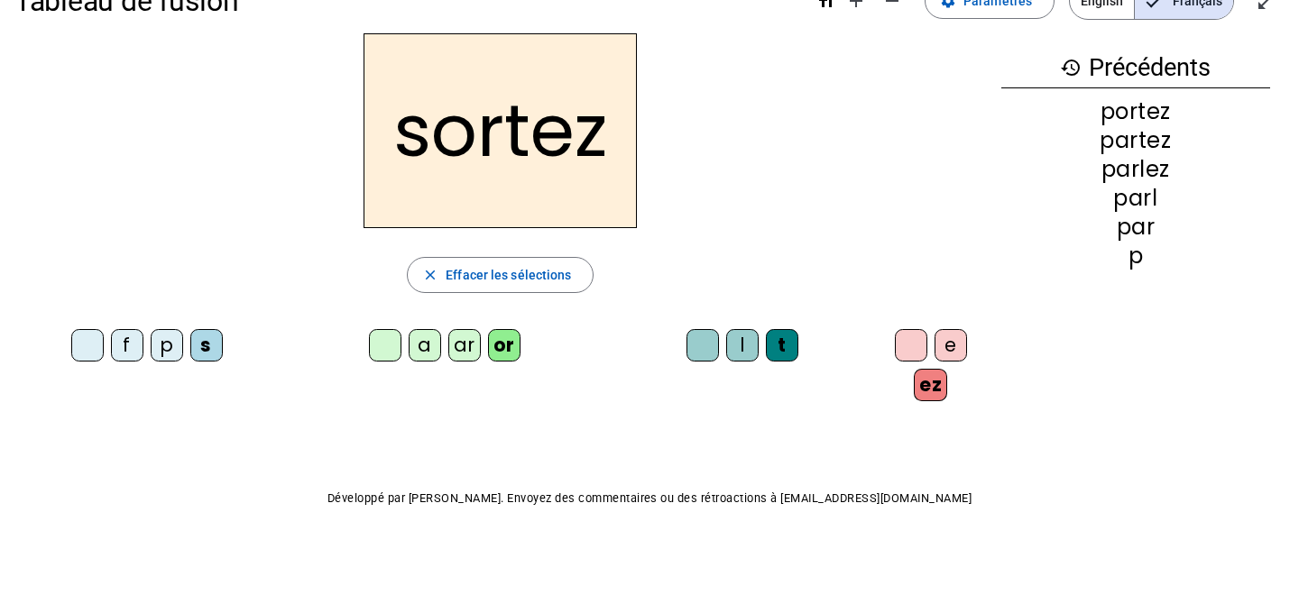
click at [947, 339] on div "e" at bounding box center [951, 345] width 32 height 32
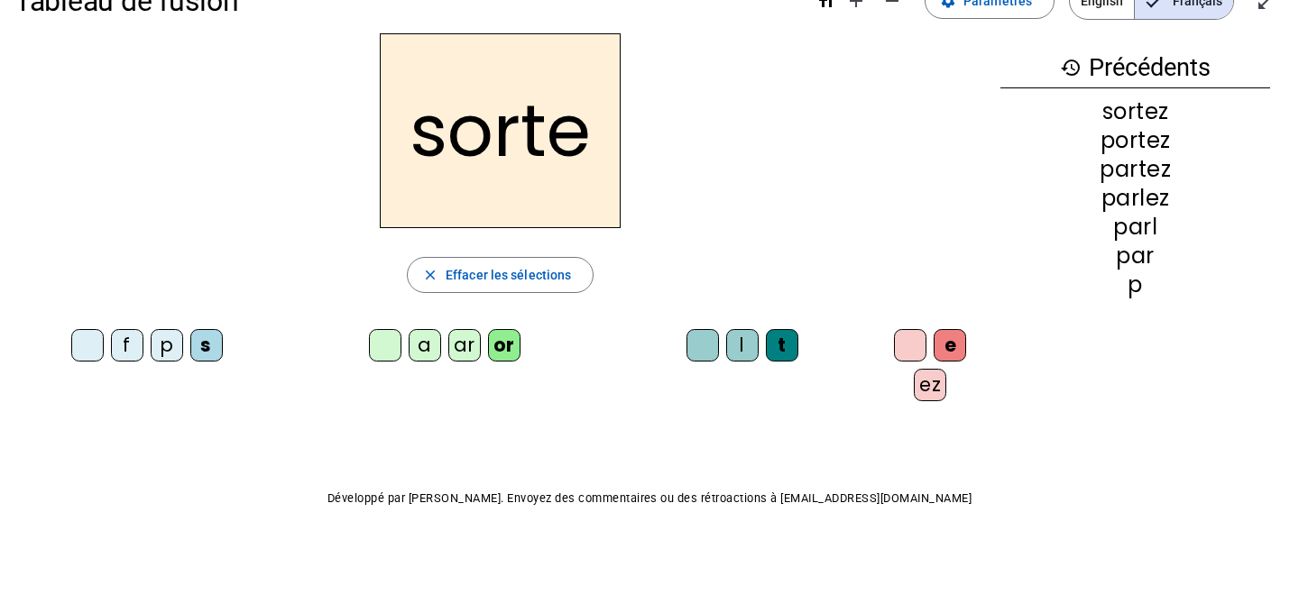
click at [158, 350] on div "p" at bounding box center [167, 345] width 32 height 32
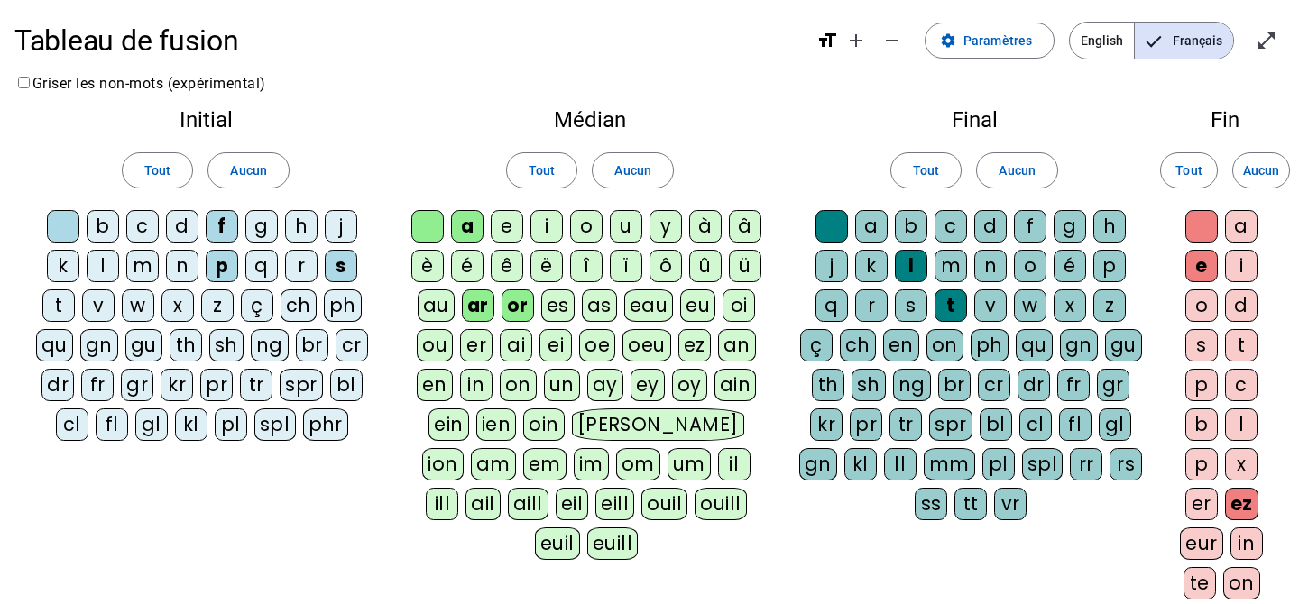
scroll to position [46, 0]
